Goal: Task Accomplishment & Management: Manage account settings

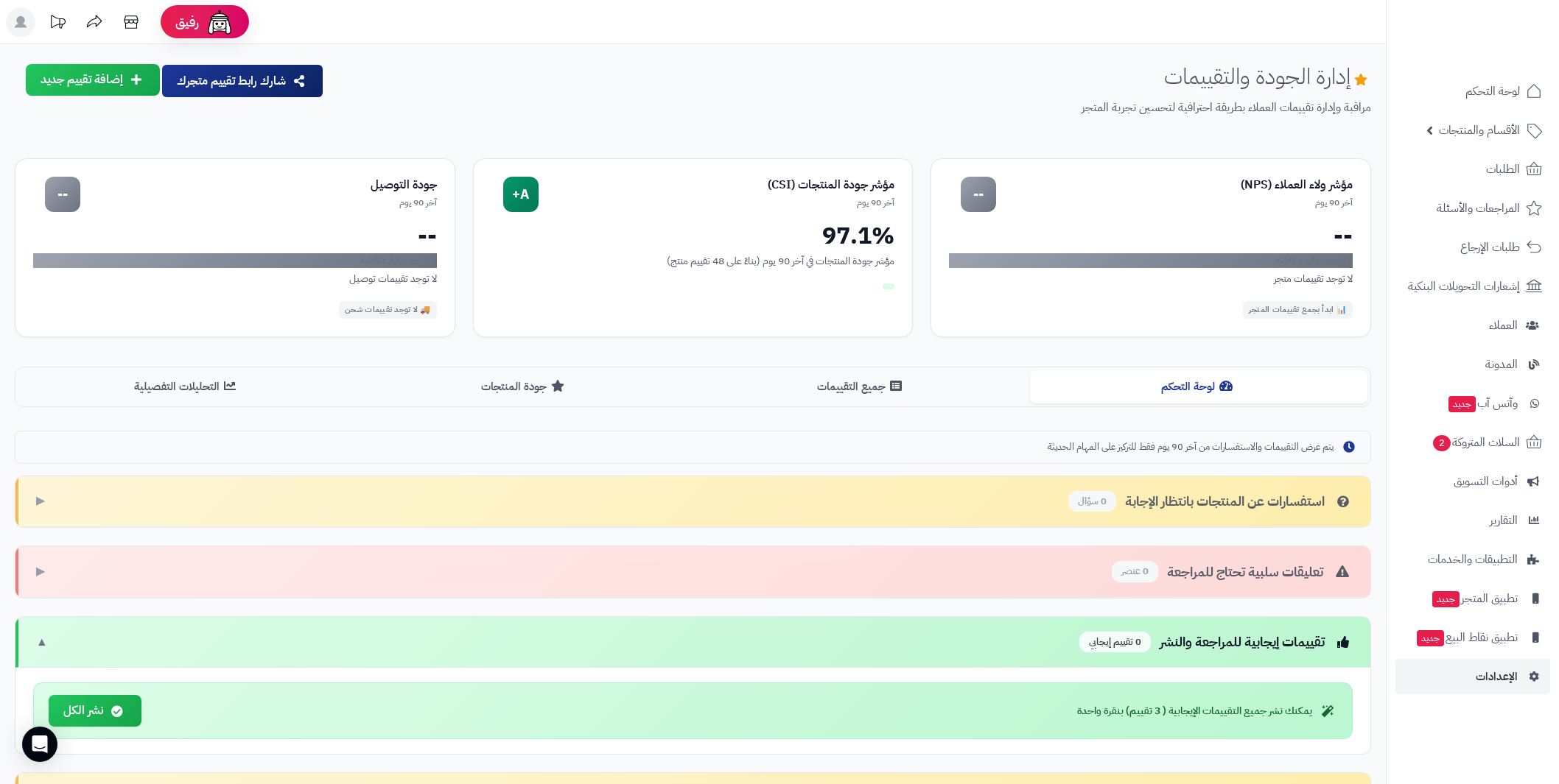
scroll to position [152, 0]
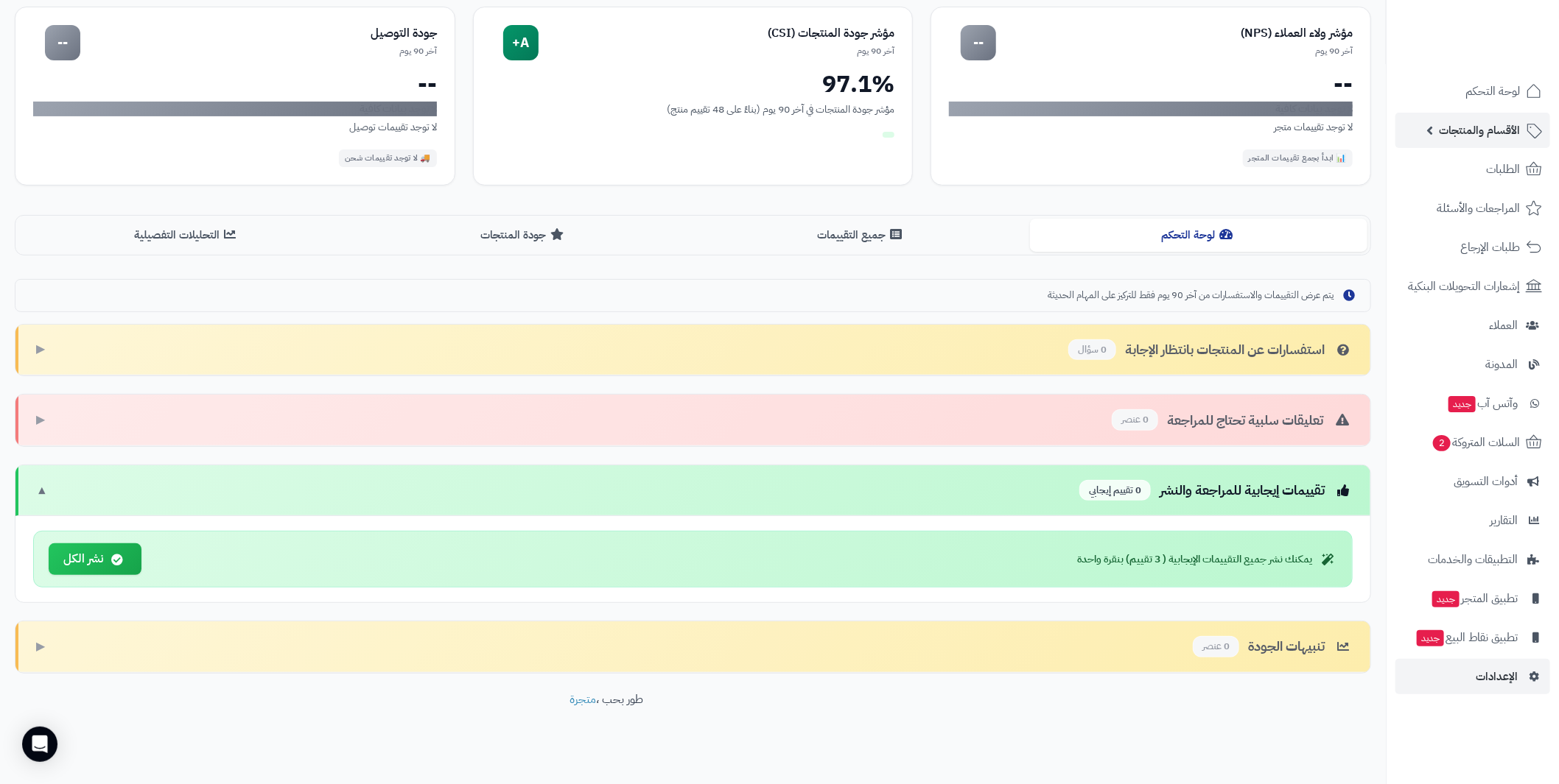
click at [1451, 129] on span "الأقسام والمنتجات" at bounding box center [1480, 130] width 81 height 21
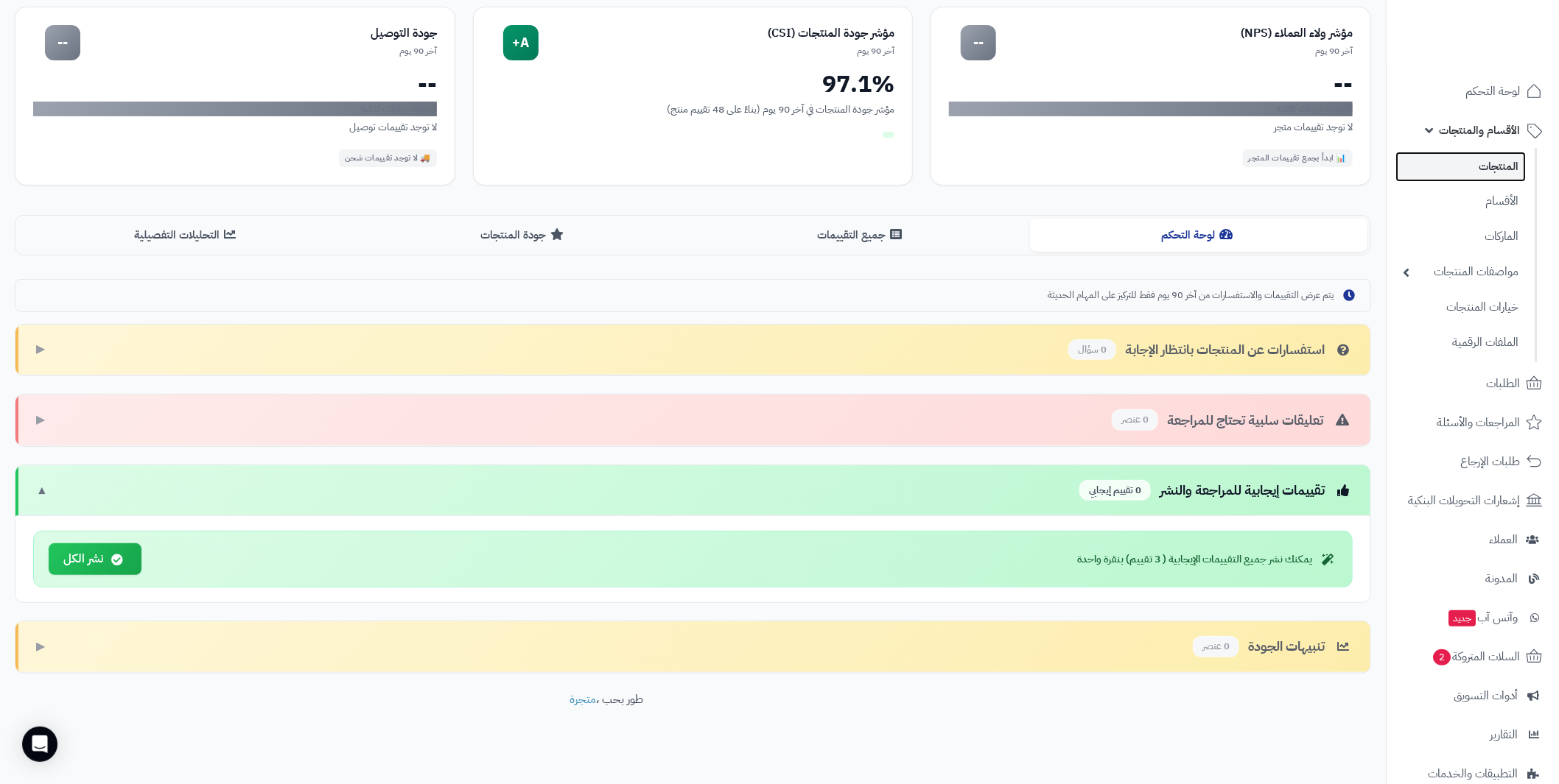
click at [1496, 160] on link "المنتجات" at bounding box center [1461, 166] width 130 height 30
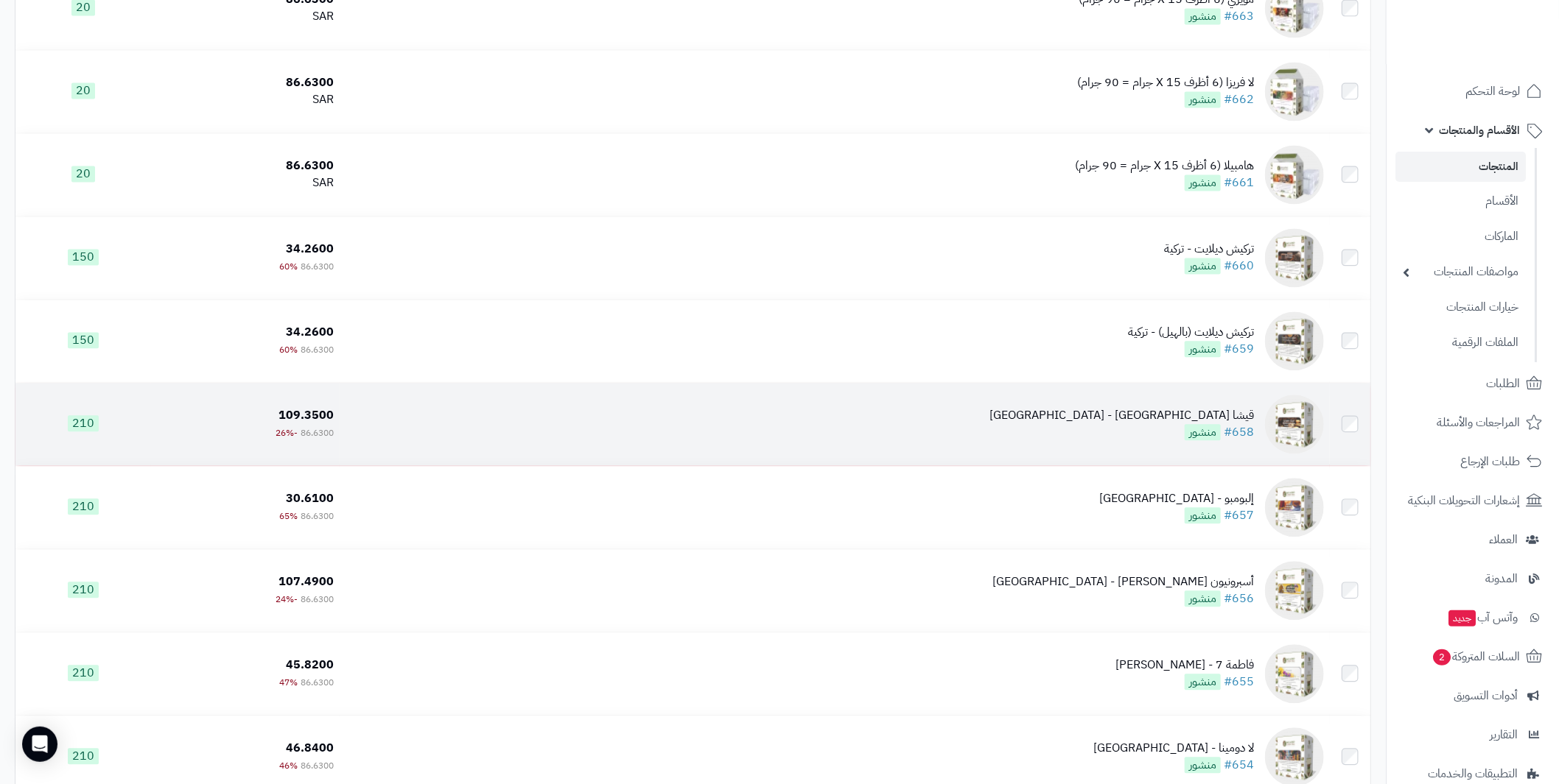
scroll to position [5502, 0]
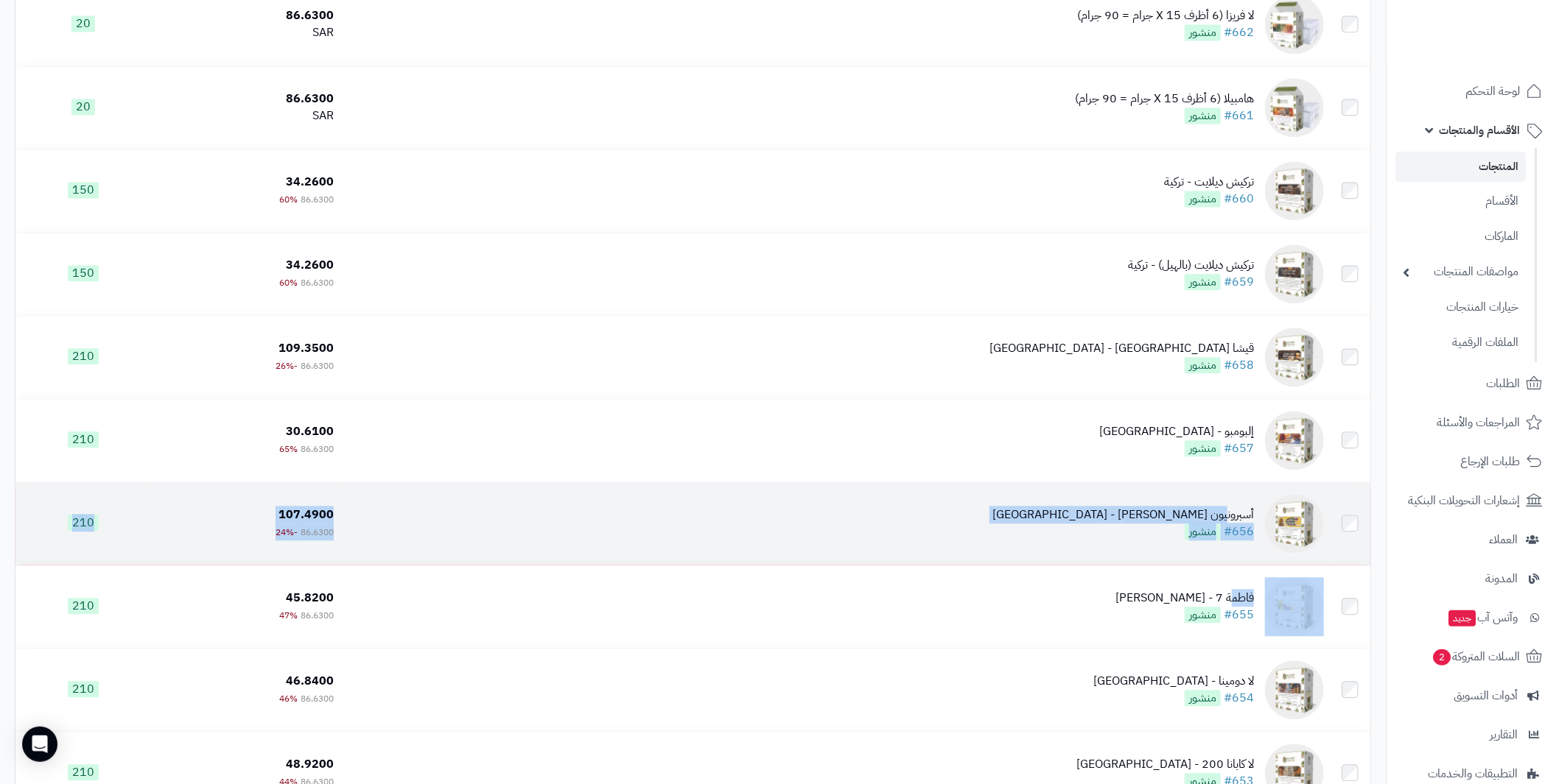
drag, startPoint x: 1233, startPoint y: 569, endPoint x: 1229, endPoint y: 508, distance: 61.1
click at [1229, 508] on div "أسبرونيون باشن - كولومبيا" at bounding box center [1123, 515] width 261 height 17
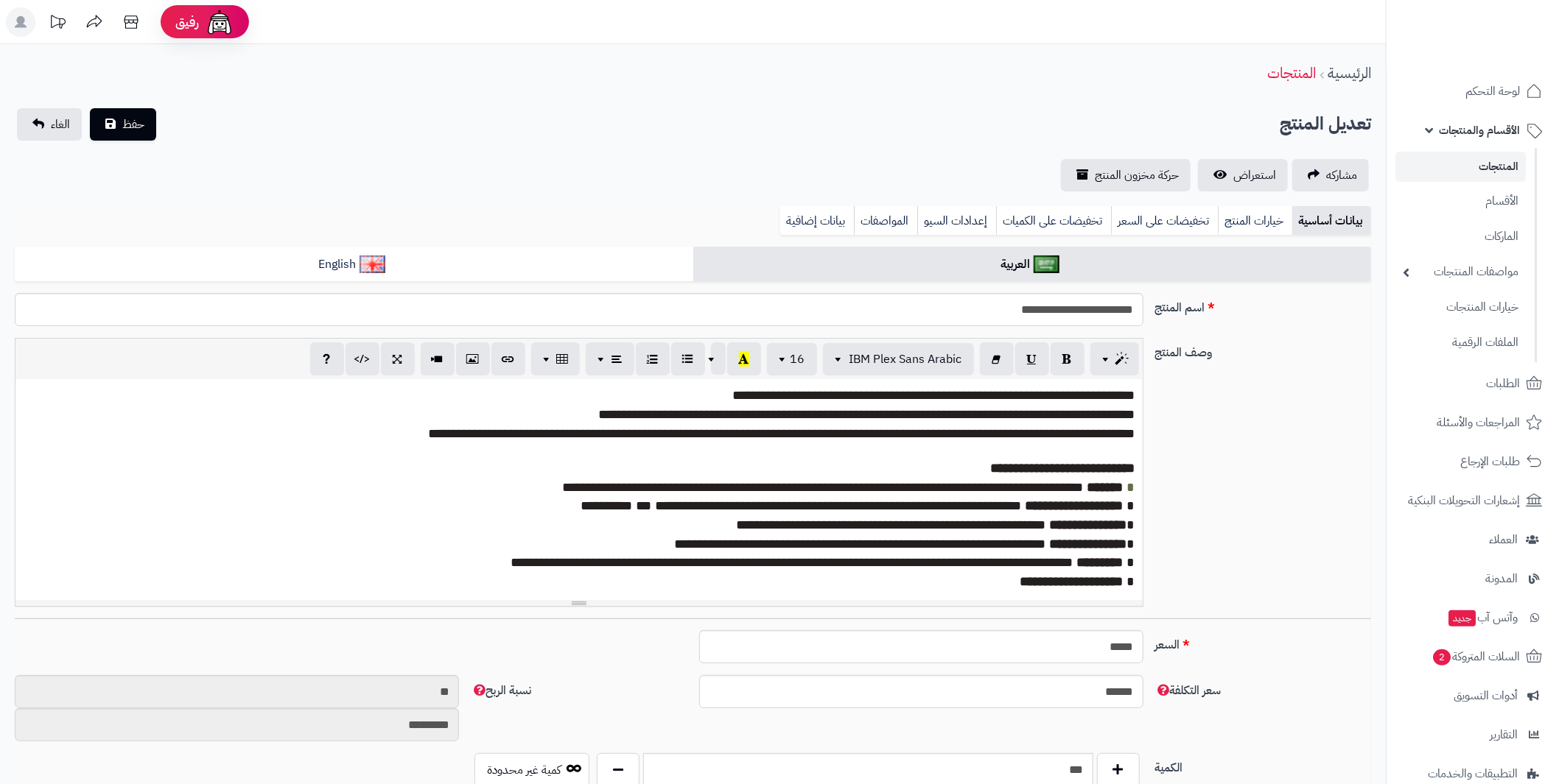
scroll to position [193, 0]
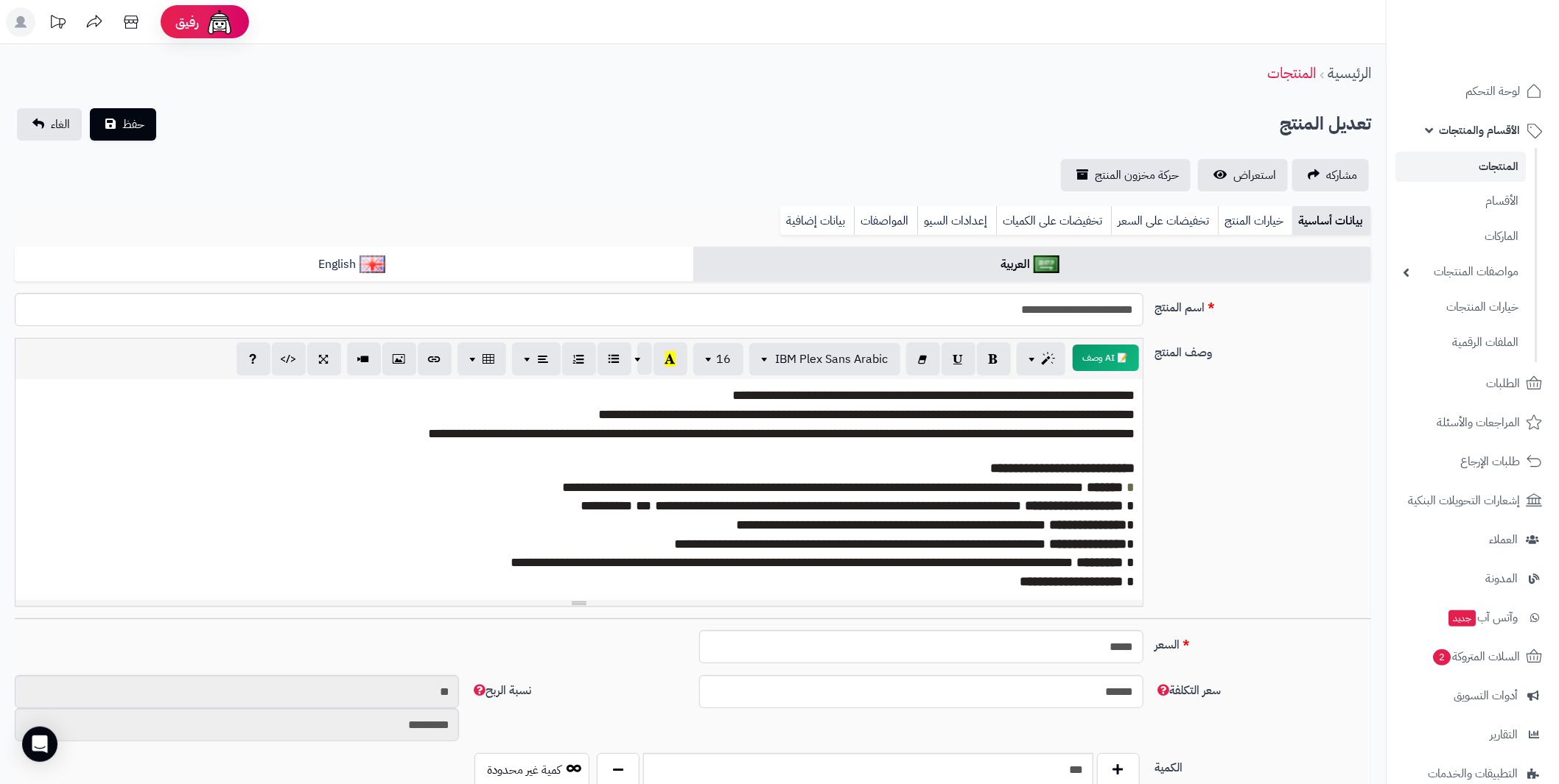
click at [1494, 172] on link "المنتجات" at bounding box center [1461, 166] width 130 height 30
